Goal: Information Seeking & Learning: Learn about a topic

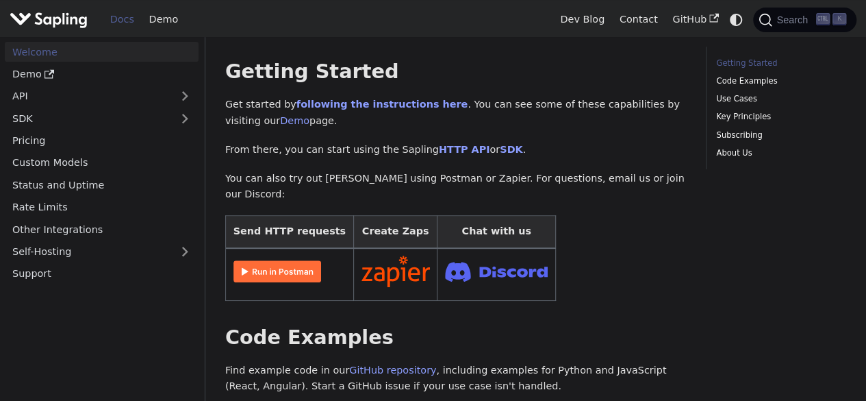
scroll to position [342, 0]
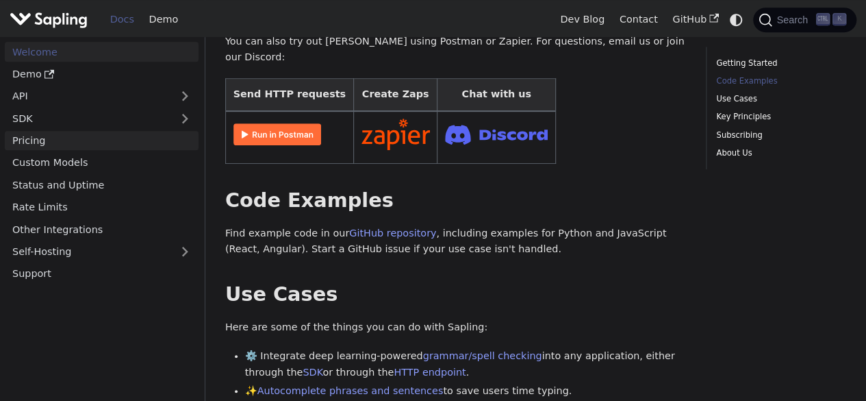
click at [76, 141] on link "Pricing" at bounding box center [102, 141] width 194 height 20
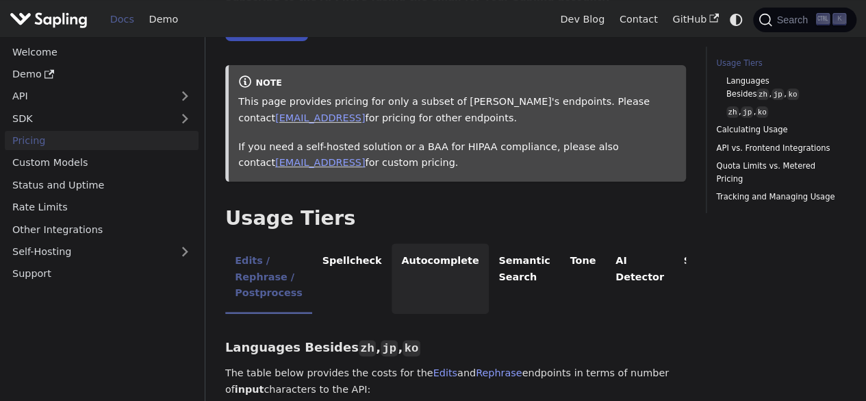
scroll to position [274, 0]
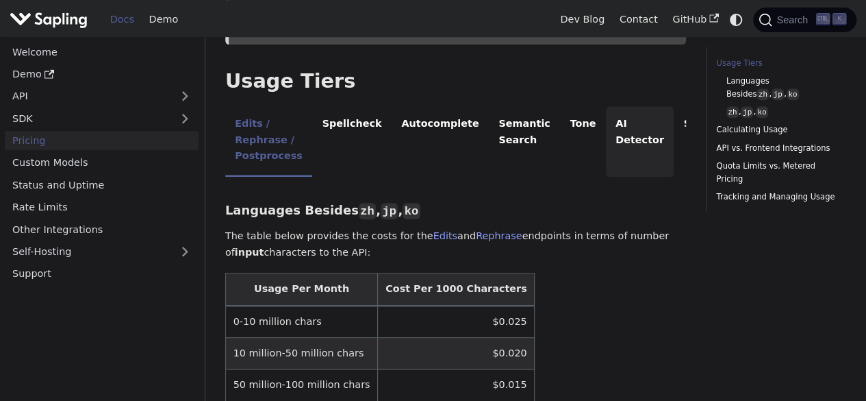
click at [606, 129] on li "AI Detector" at bounding box center [640, 141] width 68 height 71
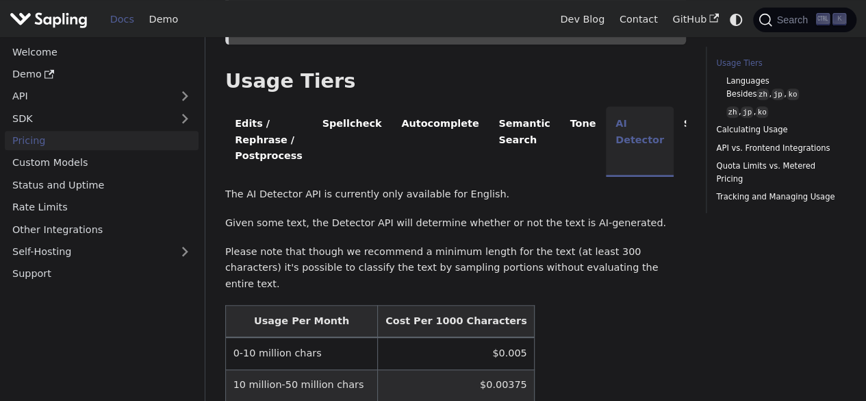
click at [619, 132] on li "AI Detector" at bounding box center [640, 141] width 68 height 71
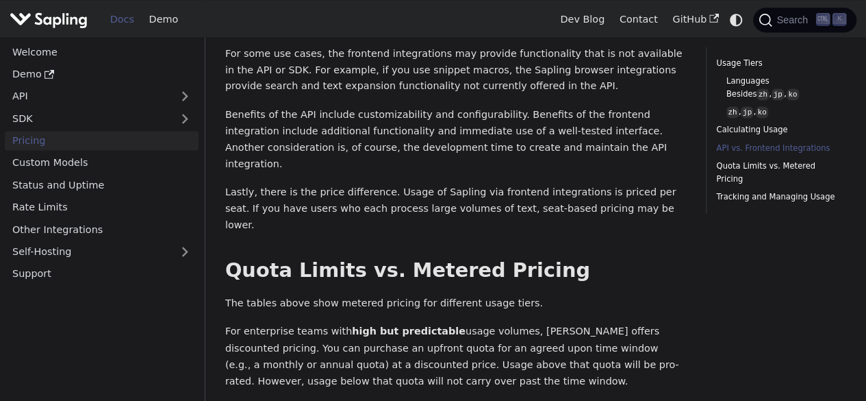
scroll to position [1027, 0]
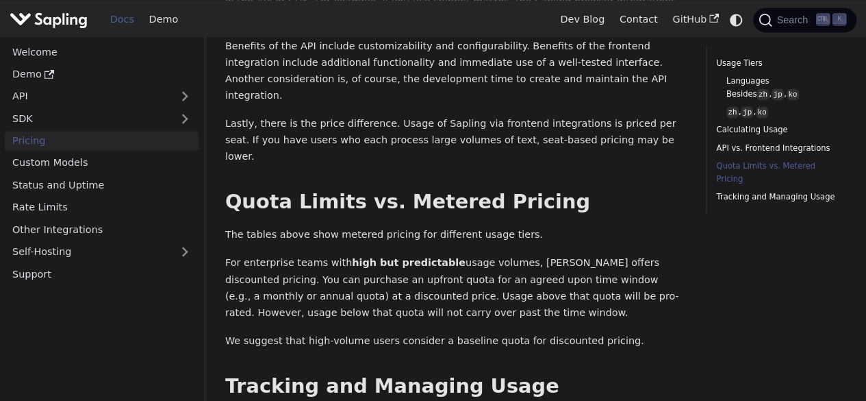
click at [378, 255] on p "For enterprise teams with high but predictable usage volumes, Sapling offers di…" at bounding box center [455, 287] width 461 height 65
drag, startPoint x: 492, startPoint y: 245, endPoint x: 444, endPoint y: 235, distance: 49.0
click at [444, 255] on p "For enterprise teams with high but predictable usage volumes, Sapling offers di…" at bounding box center [455, 287] width 461 height 65
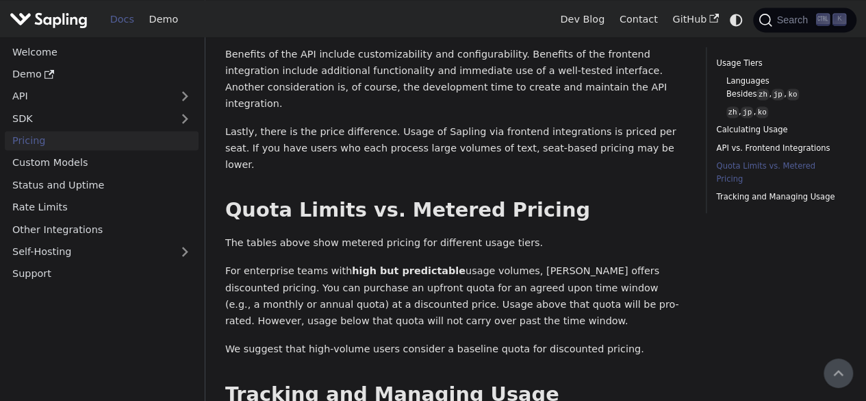
scroll to position [951, 0]
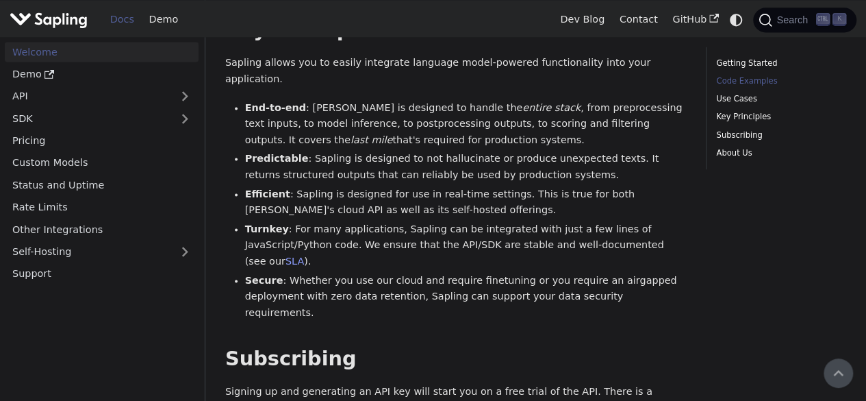
scroll to position [342, 0]
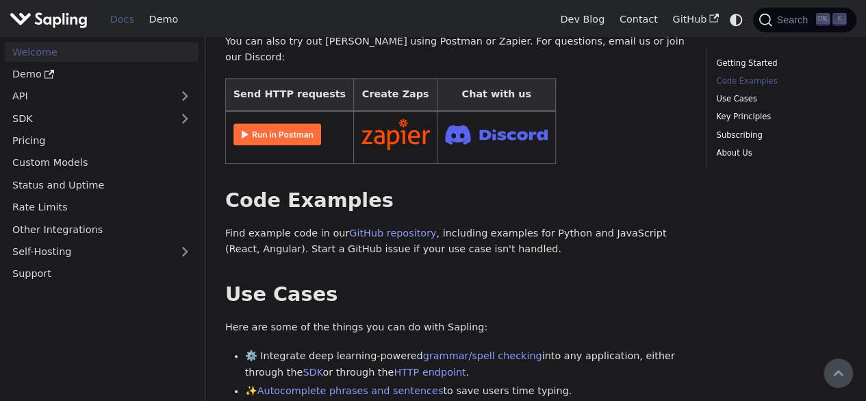
click at [59, 12] on img "Main" at bounding box center [49, 20] width 78 height 20
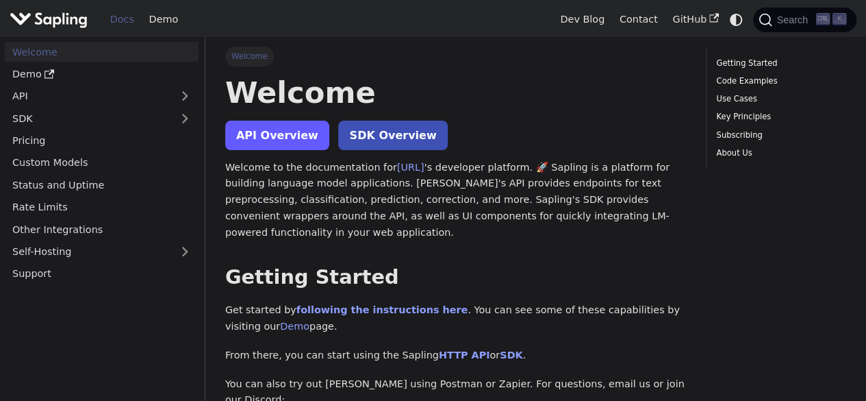
click at [299, 125] on link "API Overview" at bounding box center [277, 135] width 104 height 29
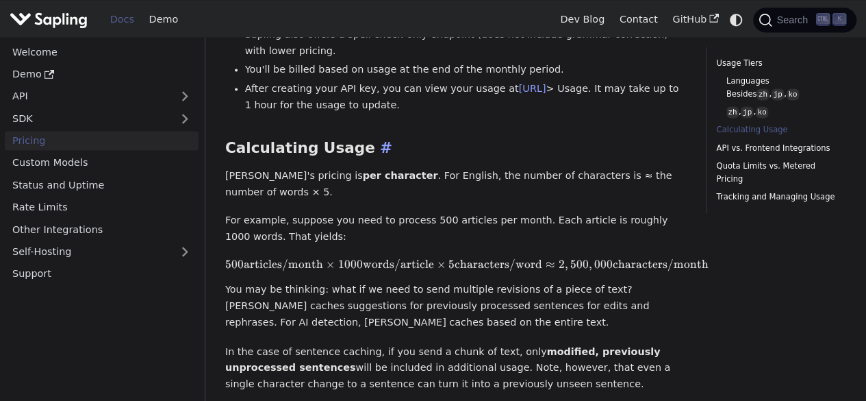
click at [558, 139] on h2 "Calculating Usage ​" at bounding box center [455, 148] width 461 height 18
click at [534, 205] on div "Languages Besides zh , jp , ko ​ The table below provides the costs for the Edi…" at bounding box center [455, 160] width 461 height 1300
